Goal: Task Accomplishment & Management: Use online tool/utility

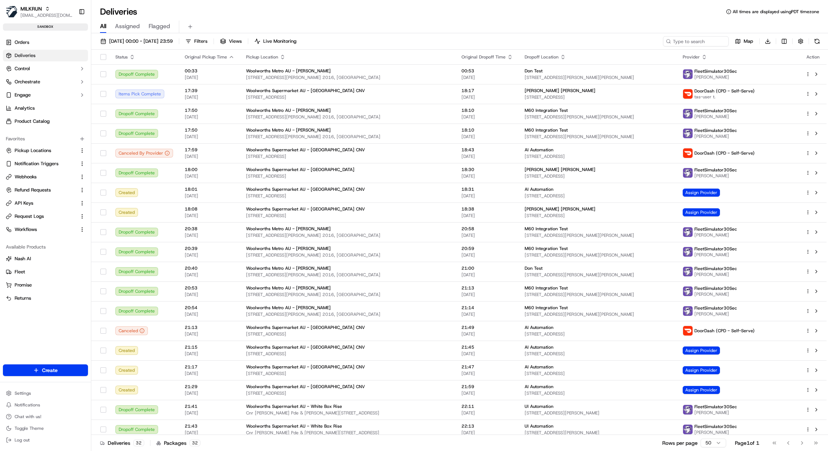
click at [38, 1] on div "MILKRUN kareem@usenash.com Toggle Sidebar sandbox" at bounding box center [45, 17] width 91 height 34
click at [34, 11] on span "MILKRUN" at bounding box center [31, 8] width 22 height 7
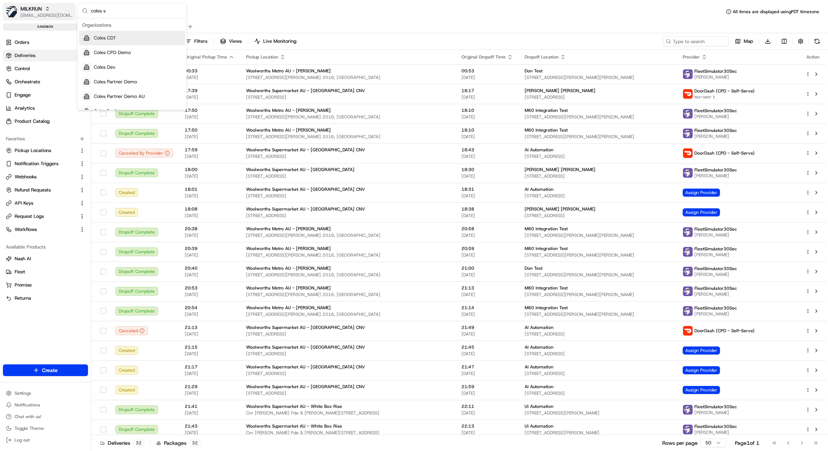
type input "coles si"
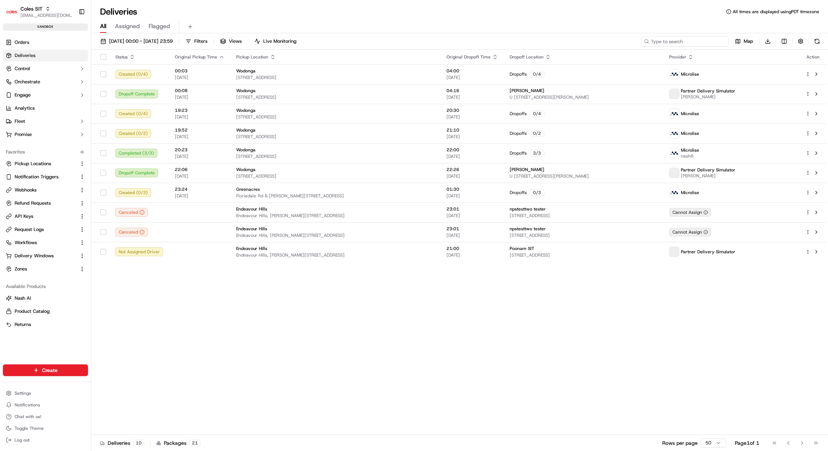
click at [685, 45] on input at bounding box center [685, 41] width 88 height 10
paste input "232210050"
type input "232210050"
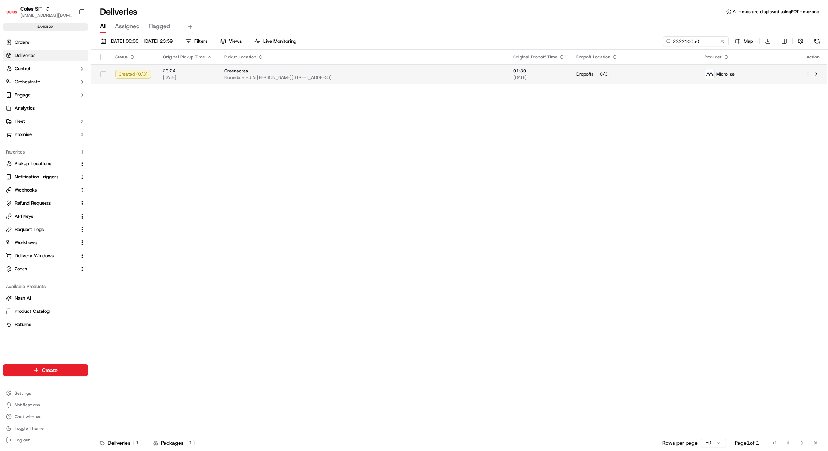
click at [271, 81] on td "Greenacres Floriedale Rd & Muller Rd, Greenacres SA 5086, Australia" at bounding box center [362, 74] width 289 height 20
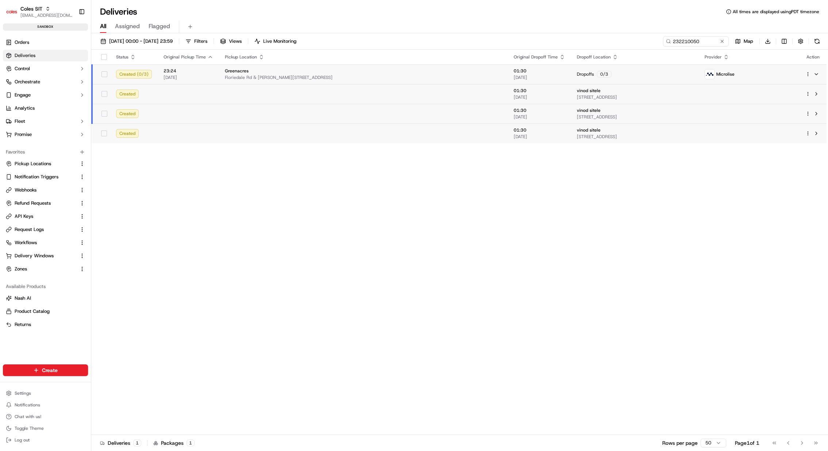
click at [808, 74] on html "Coles SIT kareem@usenash.com Toggle Sidebar sandbox Orders Deliveries Control O…" at bounding box center [414, 225] width 828 height 451
click at [783, 100] on div "Delivery Details ⌘+⏎" at bounding box center [788, 97] width 80 height 12
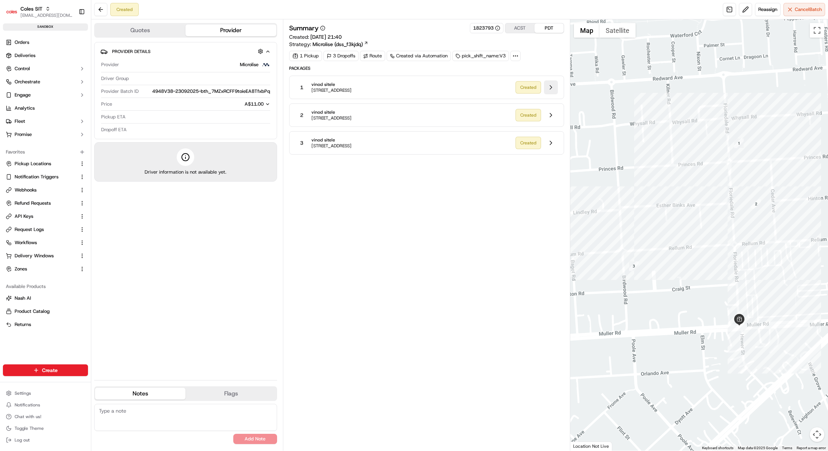
click at [549, 84] on button at bounding box center [551, 87] width 14 height 14
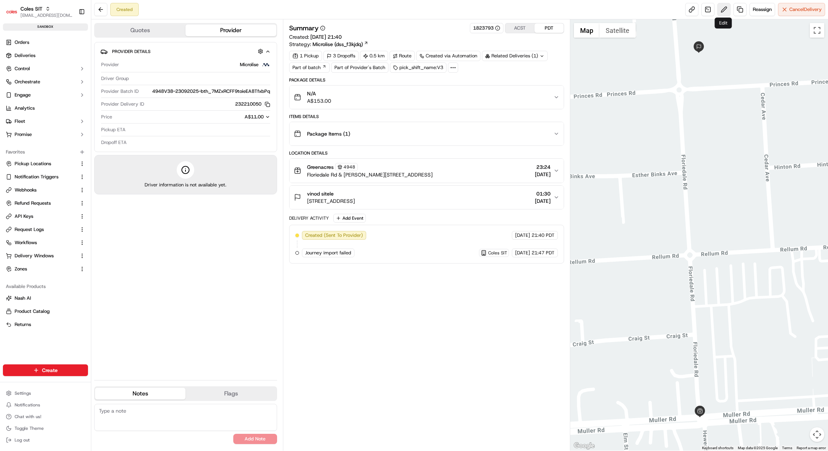
click at [724, 12] on button at bounding box center [724, 9] width 13 height 13
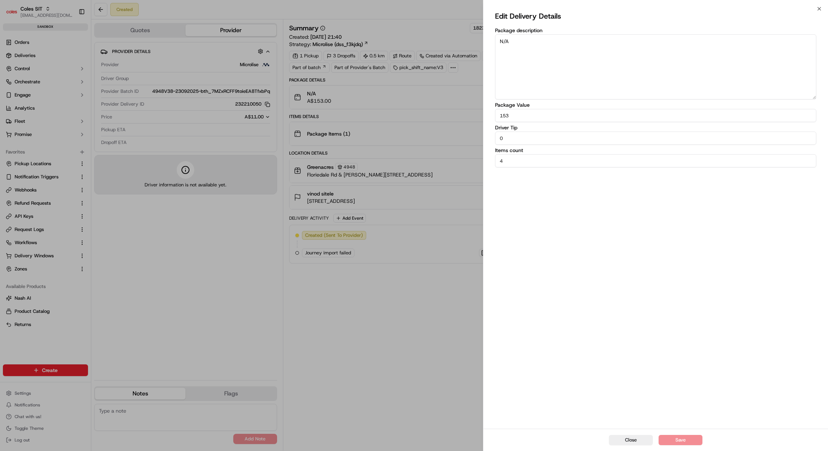
click at [570, 74] on textarea "N/A" at bounding box center [655, 66] width 321 height 65
type textarea "N/A"
click at [673, 437] on button "Save" at bounding box center [681, 440] width 44 height 10
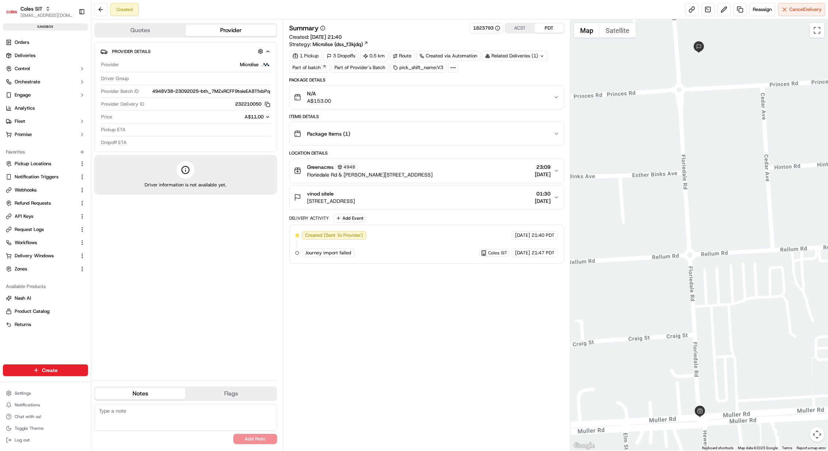
click at [251, 91] on span "4948V38-23092025-bth_7MZxRCFF9toieEA8TfxbPq" at bounding box center [211, 91] width 118 height 7
copy span "4948V38-23092025-bth_7MZxRCFF9toieEA8TfxbPq"
click at [723, 9] on button at bounding box center [724, 9] width 13 height 13
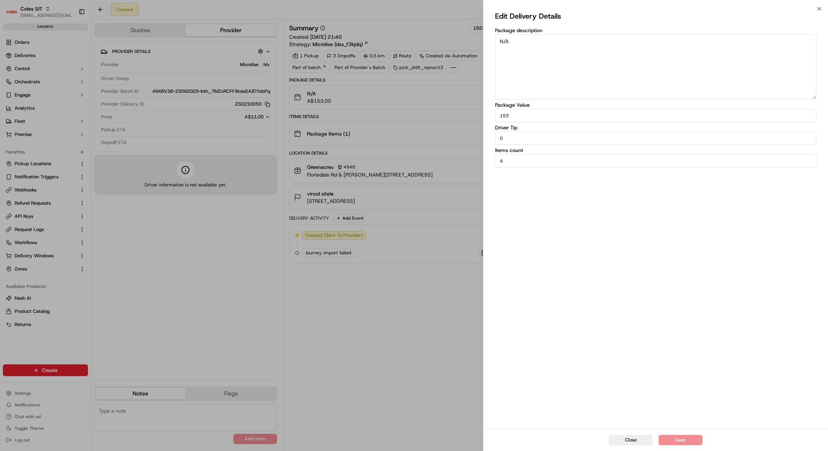
click at [564, 67] on textarea "N/A" at bounding box center [655, 66] width 321 height 65
type textarea "N/A"
type input "5"
